Goal: Information Seeking & Learning: Learn about a topic

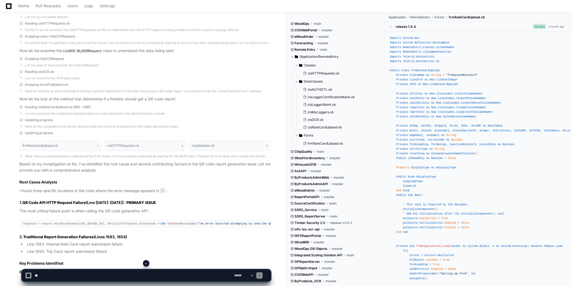
scroll to position [619, 0]
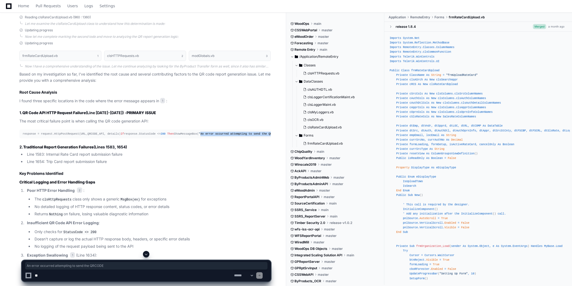
drag, startPoint x: 53, startPoint y: 142, endPoint x: 125, endPoint y: 142, distance: 72.0
click at [199, 135] on span ""An error occurred attempting to send the QRCODE report and was not sent to for…" at bounding box center [269, 133] width 141 height 3
copy span "An error occurred attempting to send the QRCODE"
click at [60, 273] on textarea at bounding box center [133, 275] width 199 height 12
type textarea "**********"
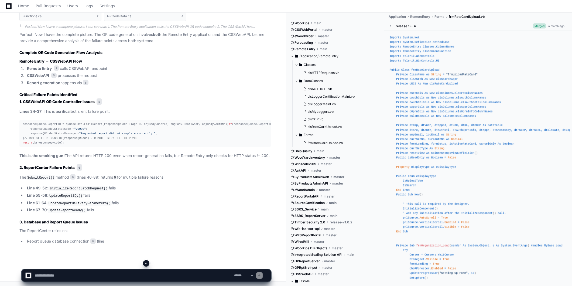
scroll to position [2743, 0]
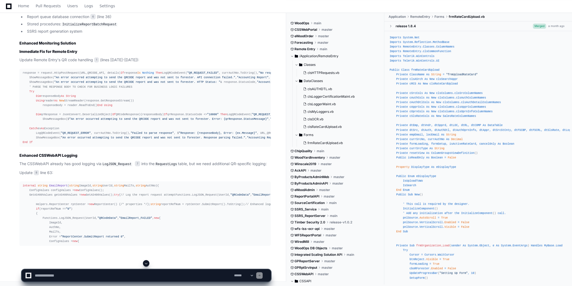
click at [219, 161] on article "Perfect! Now I have the complete picture. The QR code generation involves both …" at bounding box center [144, 26] width 251 height 439
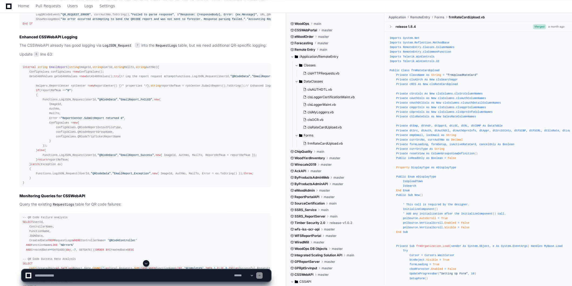
scroll to position [2773, 0]
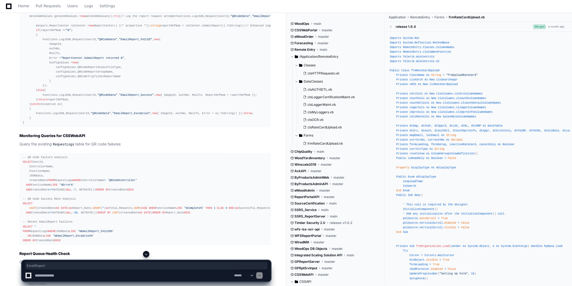
drag, startPoint x: 91, startPoint y: 74, endPoint x: 129, endPoint y: 76, distance: 38.0
drag, startPoint x: 63, startPoint y: 76, endPoint x: 218, endPoint y: 74, distance: 155.1
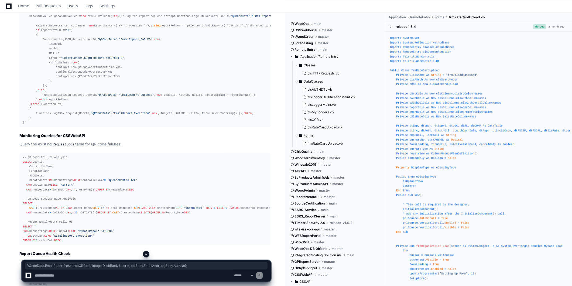
drag, startPoint x: 218, startPoint y: 74, endPoint x: 160, endPoint y: 96, distance: 62.2
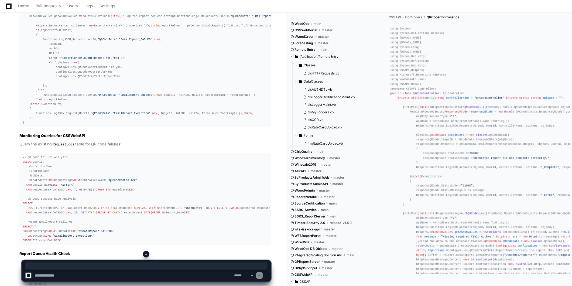
drag, startPoint x: 57, startPoint y: 77, endPoint x: 153, endPoint y: 87, distance: 95.9
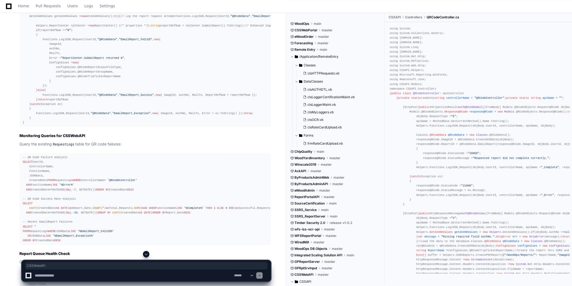
copy strong "CSSWebAPI"
click at [134, 273] on textarea at bounding box center [133, 275] width 199 height 12
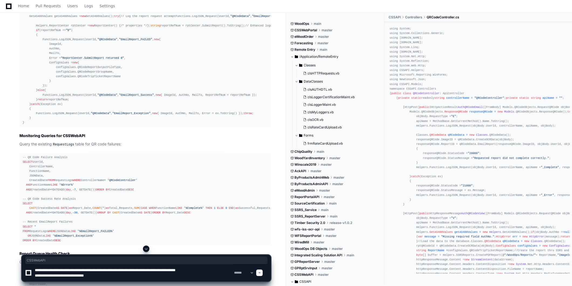
paste textarea "**********"
click at [77, 276] on textarea at bounding box center [133, 272] width 199 height 17
click at [226, 277] on textarea at bounding box center [133, 272] width 199 height 17
paste textarea "**********"
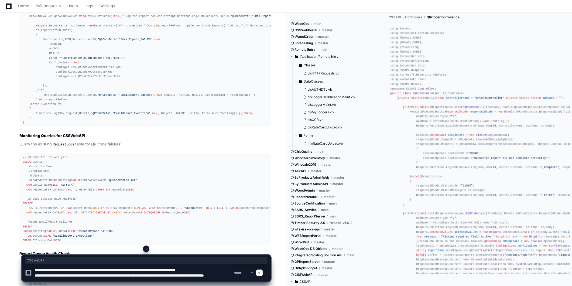
scroll to position [1, 0]
click at [109, 280] on textarea at bounding box center [133, 272] width 199 height 17
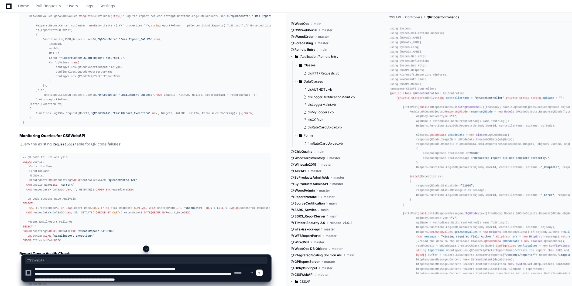
type textarea "**********"
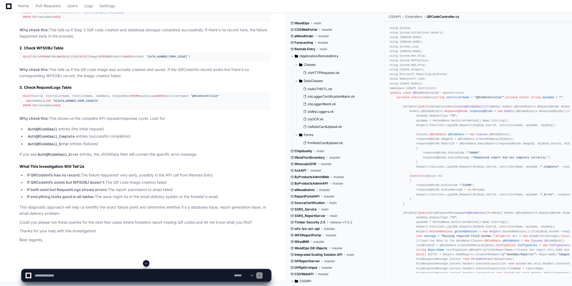
scroll to position [4630, 0]
click at [76, 277] on textarea at bounding box center [133, 275] width 199 height 12
type textarea "**********"
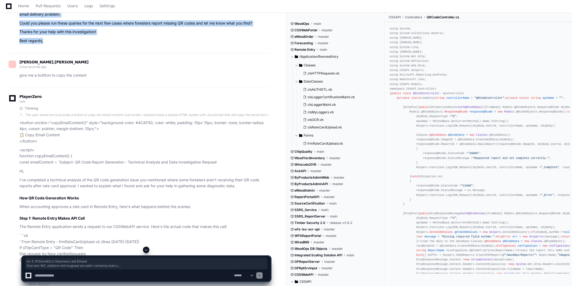
scroll to position [3897, 0]
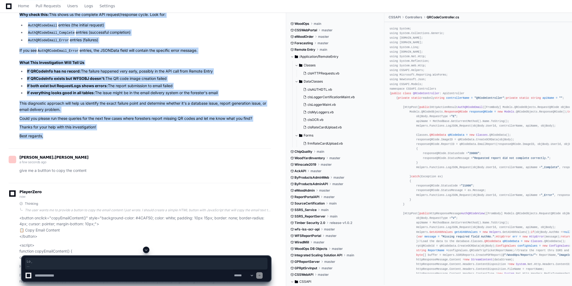
drag, startPoint x: 49, startPoint y: 222, endPoint x: 1, endPoint y: 84, distance: 146.8
copy article "Hi , I've completed a technical analysis of the QR code generation issue you me…"
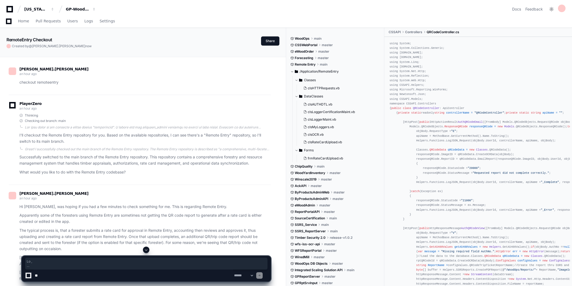
scroll to position [3897, 0]
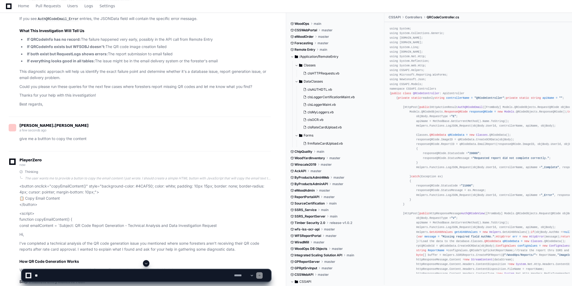
scroll to position [3957, 0]
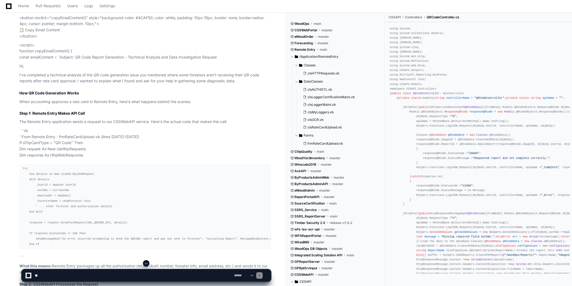
scroll to position [4107, 0]
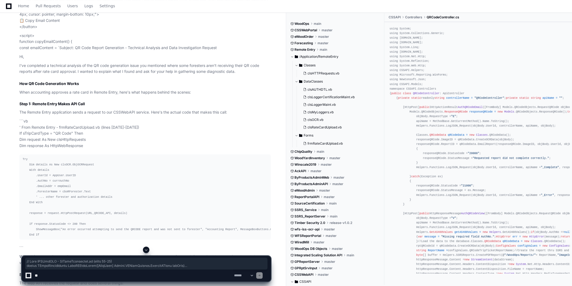
drag, startPoint x: 169, startPoint y: 166, endPoint x: 22, endPoint y: 79, distance: 170.9
copy div "// From CSSWebAPI - QRCodeController.cs (lines 22-41) public IHttpActionResult …"
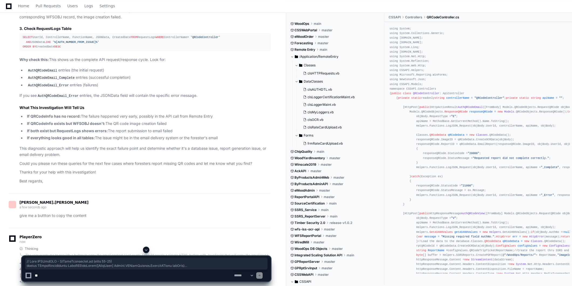
scroll to position [3867, 0]
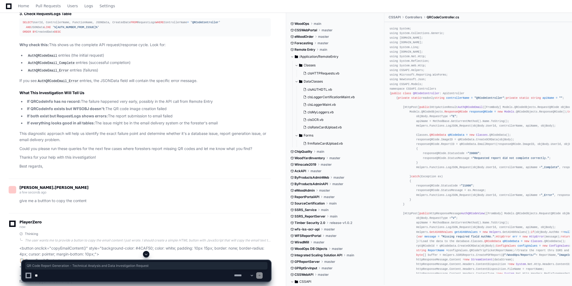
drag, startPoint x: 36, startPoint y: 102, endPoint x: 180, endPoint y: 102, distance: 144.0
copy p "QR Code Report Generation - Technical Analysis and Data Investigation Request"
